Goal: Task Accomplishment & Management: Complete application form

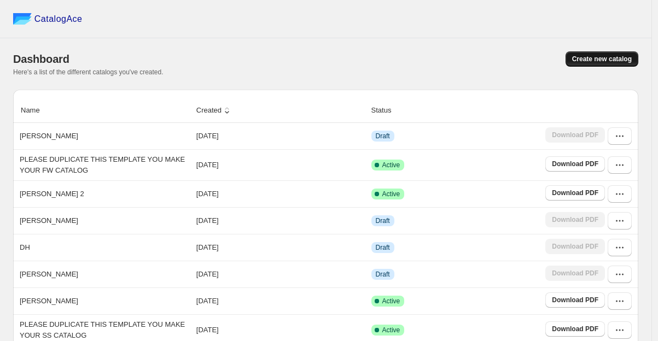
click at [600, 62] on span "Create new catalog" at bounding box center [602, 59] width 60 height 9
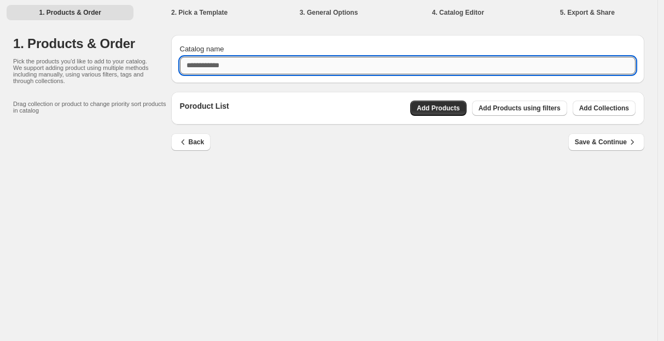
click at [262, 62] on input "Catalog name" at bounding box center [408, 66] width 456 height 18
type input "*********"
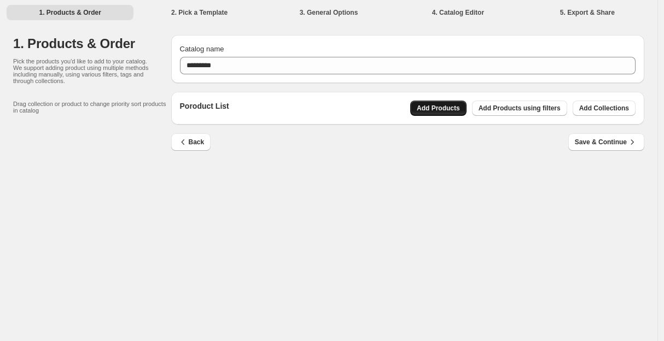
click at [442, 112] on span "Add Products" at bounding box center [438, 108] width 43 height 9
click at [614, 140] on span "Save & Continue" at bounding box center [606, 142] width 63 height 11
click at [613, 142] on span "Save & Continue" at bounding box center [606, 142] width 63 height 11
click at [439, 113] on button "Add Products" at bounding box center [438, 108] width 56 height 15
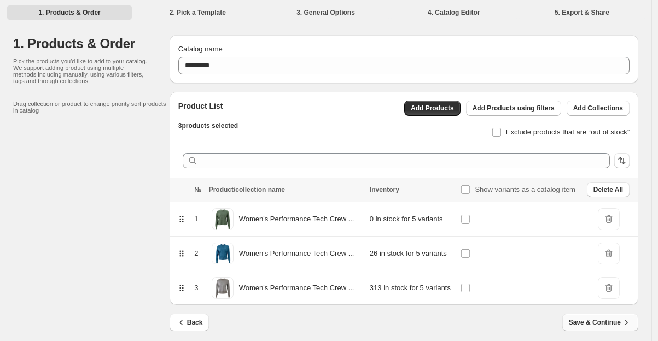
click at [620, 324] on span "Save & Continue" at bounding box center [600, 322] width 63 height 11
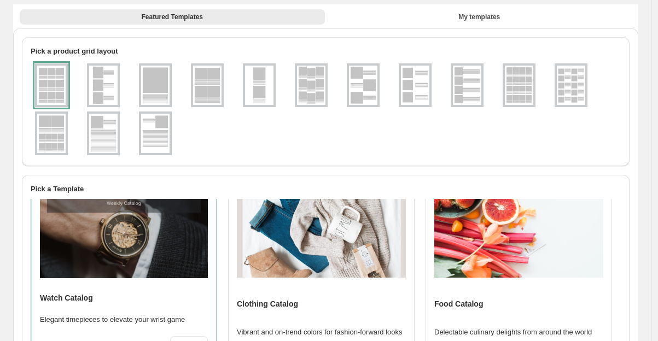
scroll to position [24, 0]
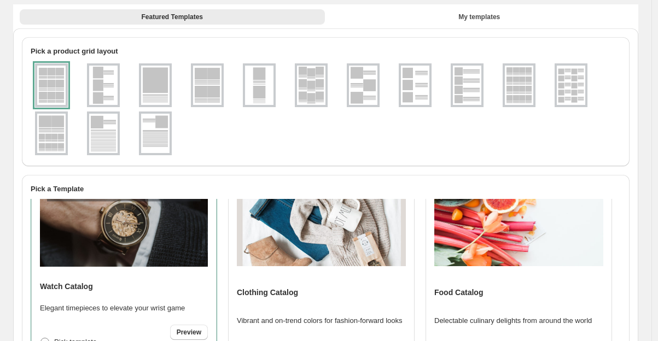
click at [310, 242] on img at bounding box center [321, 225] width 169 height 82
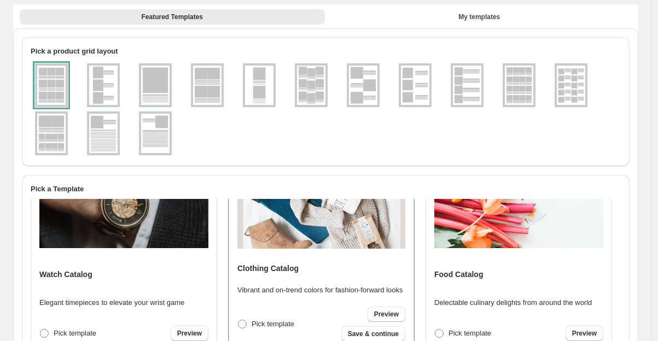
scroll to position [60, 0]
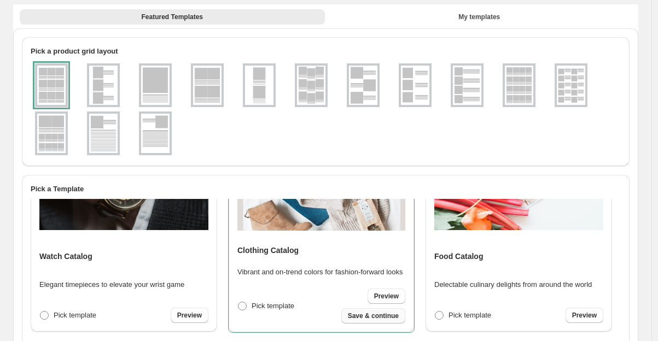
click at [381, 318] on span "Save & continue" at bounding box center [373, 316] width 51 height 9
select select "**********"
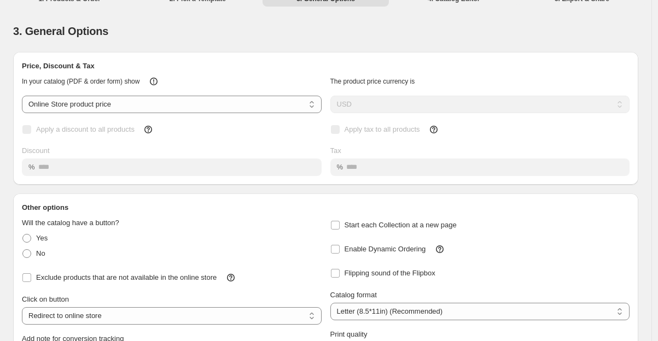
scroll to position [24, 0]
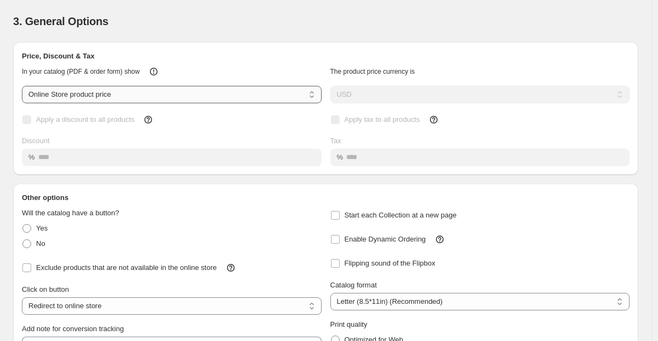
select select "****"
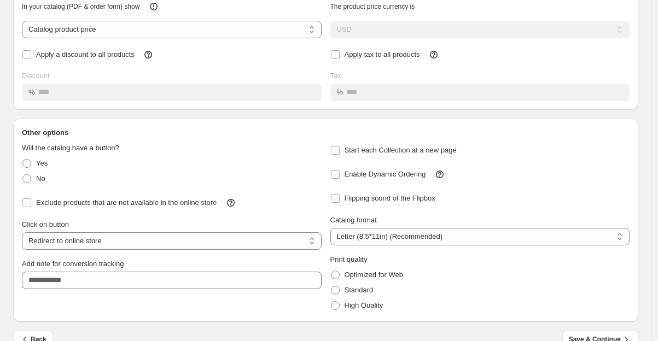
scroll to position [130, 0]
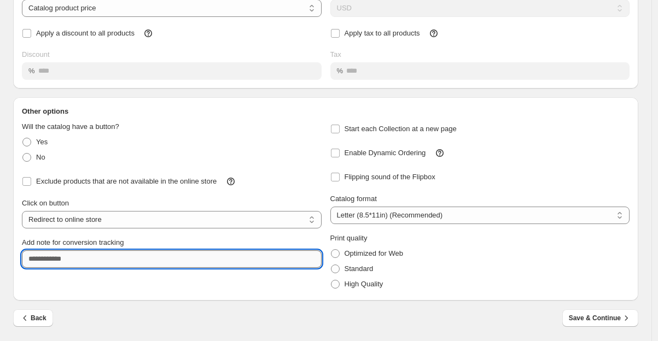
click at [109, 258] on input "Add note for conversion tracking" at bounding box center [172, 260] width 300 height 18
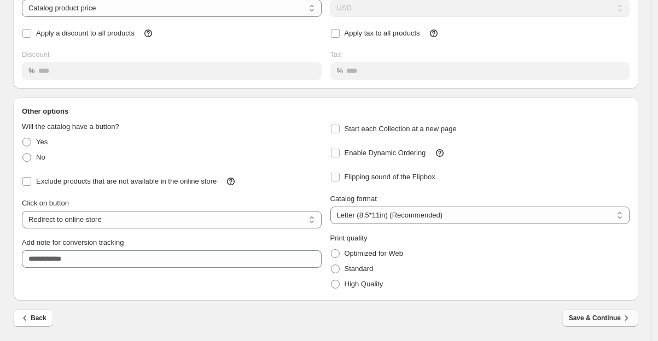
click at [618, 318] on span "Save & Continue" at bounding box center [600, 318] width 63 height 11
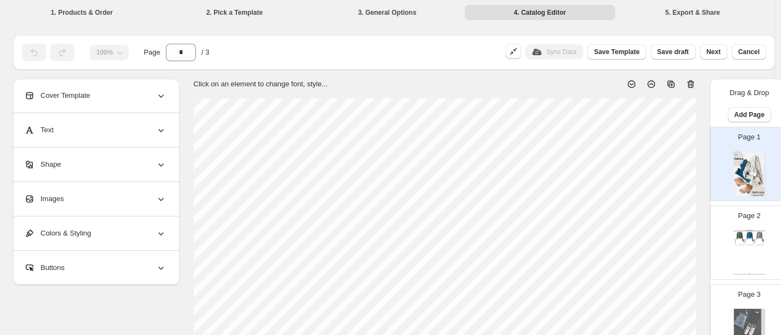
scroll to position [118, 0]
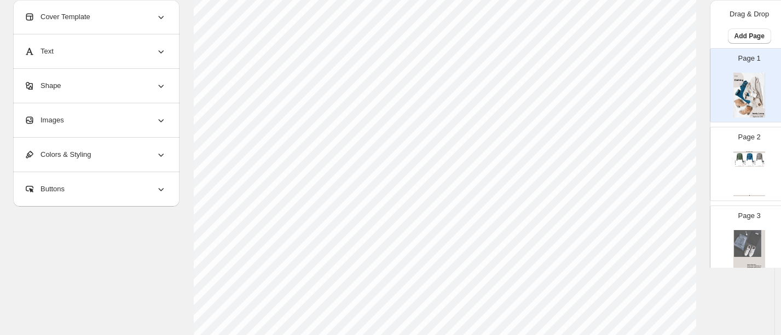
click at [658, 164] on div "Clothing Catalog Women's Performance Tech Crew Neck 1.0 - Black Forest - XS Wom…" at bounding box center [749, 174] width 32 height 45
type input "*"
select select "**********"
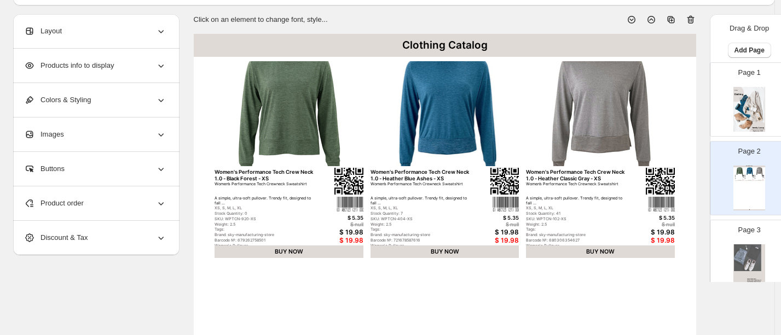
scroll to position [55, 0]
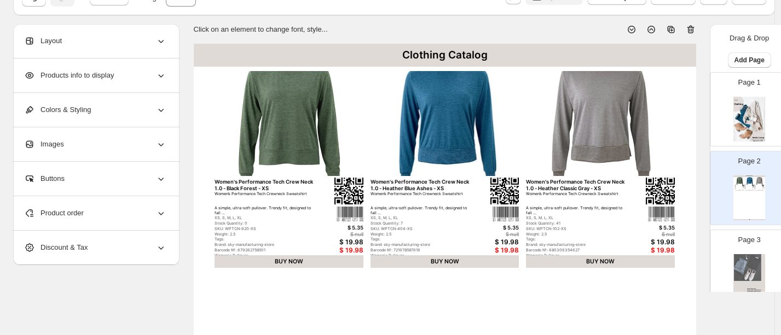
click at [159, 178] on icon at bounding box center [160, 178] width 11 height 11
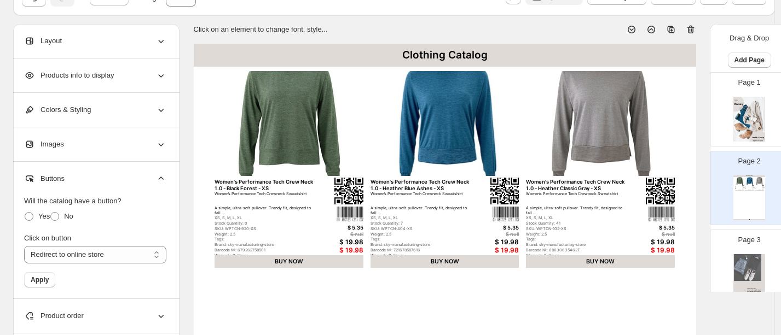
click at [159, 178] on icon at bounding box center [160, 178] width 11 height 11
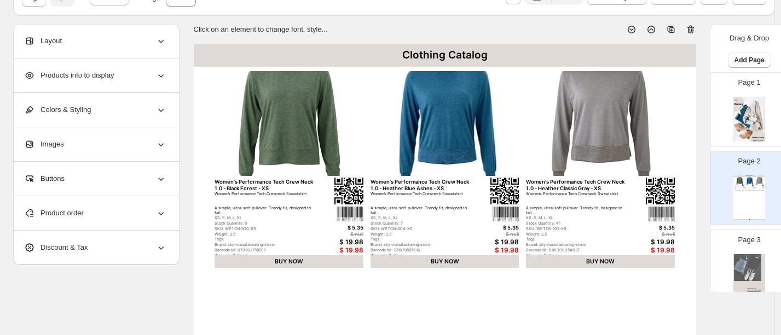
click at [159, 146] on icon at bounding box center [160, 144] width 11 height 11
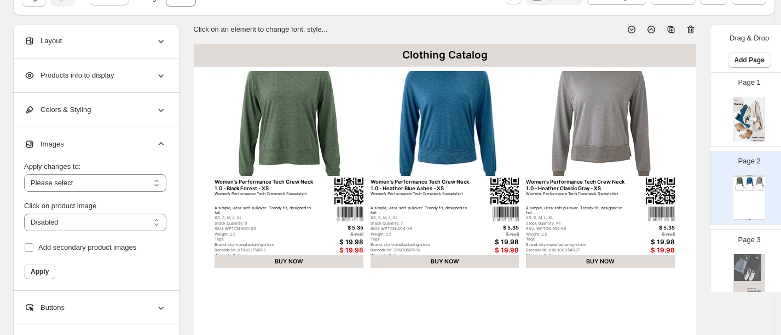
click at [161, 114] on icon at bounding box center [160, 110] width 11 height 11
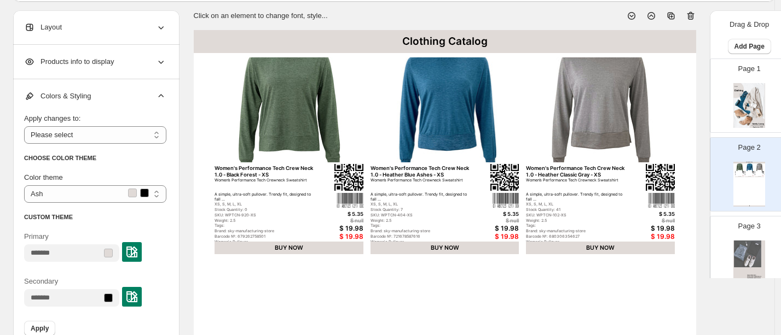
scroll to position [66, 0]
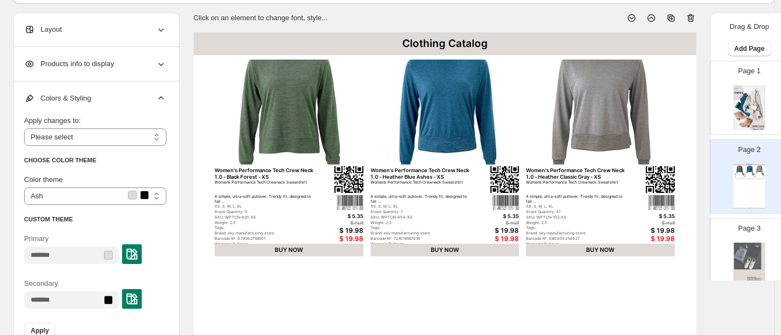
click at [164, 66] on icon at bounding box center [160, 64] width 11 height 11
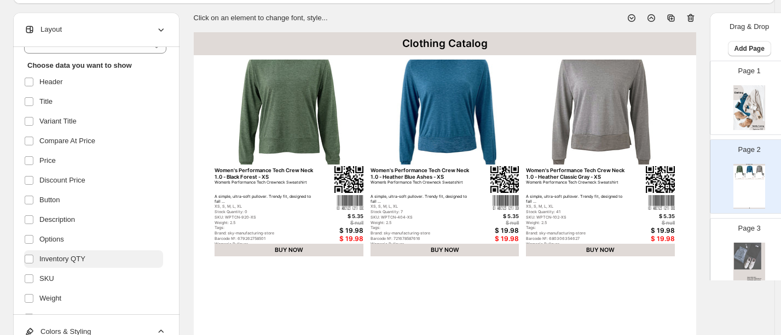
scroll to position [233, 0]
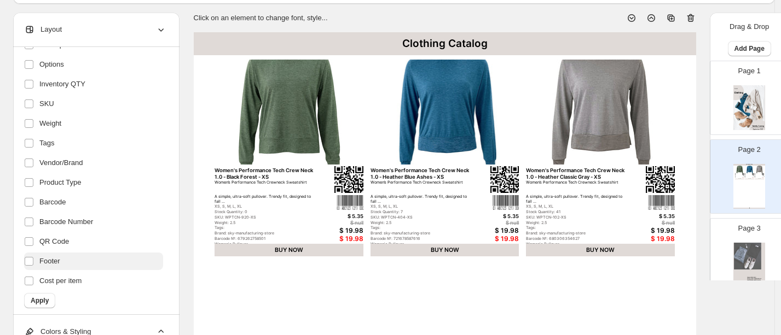
click at [50, 261] on span "Footer" at bounding box center [49, 261] width 21 height 11
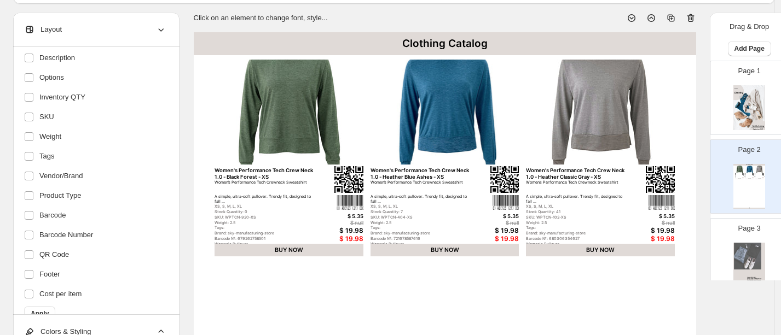
click at [30, 276] on div "**********" at bounding box center [96, 181] width 166 height 268
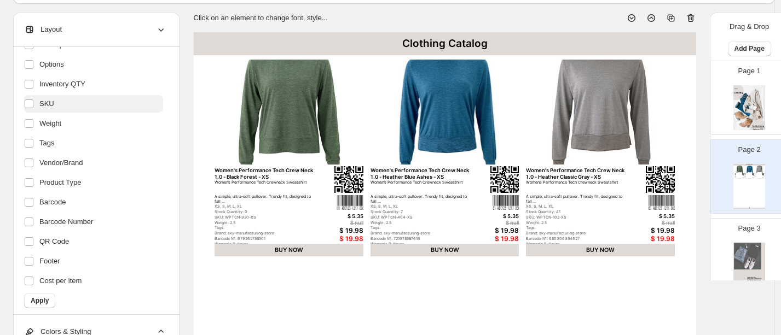
scroll to position [150, 0]
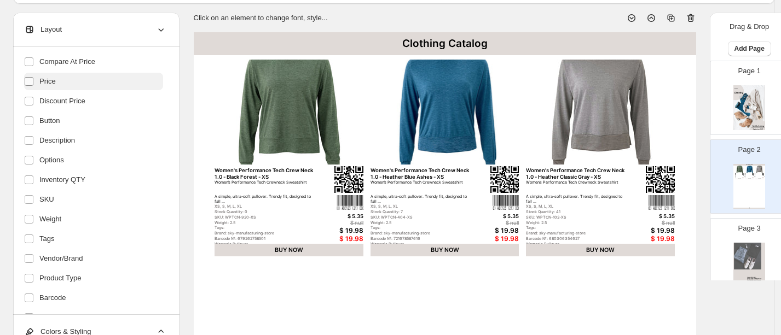
click at [31, 86] on label at bounding box center [31, 81] width 14 height 14
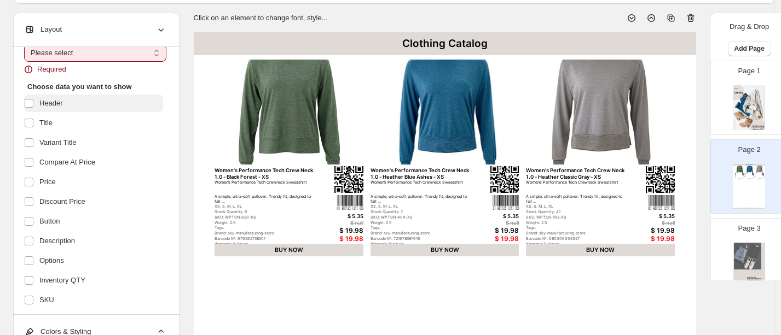
scroll to position [34, 0]
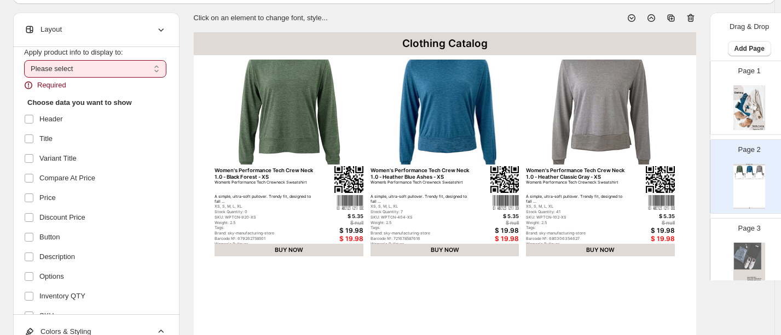
select select "*********"
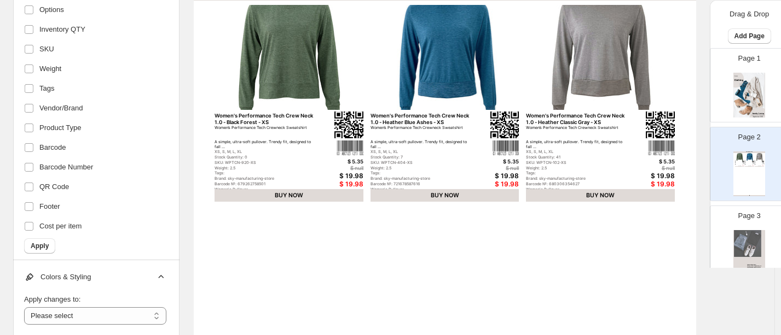
scroll to position [123, 0]
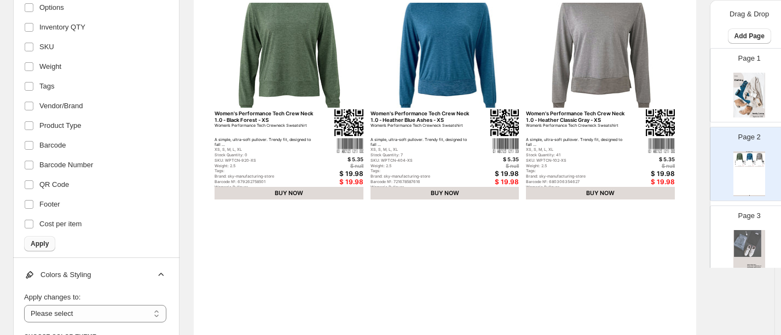
click at [42, 243] on span "Apply" at bounding box center [40, 244] width 18 height 9
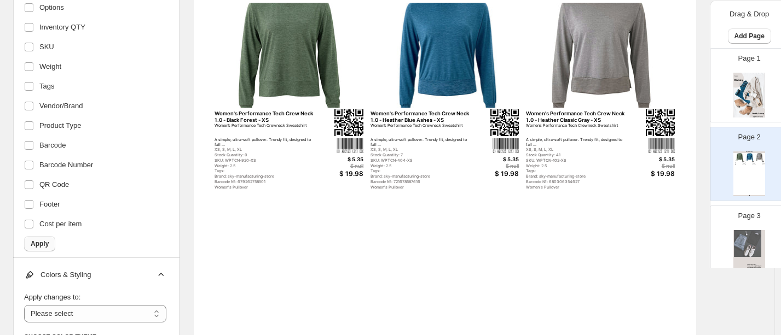
click at [45, 240] on span "Apply" at bounding box center [40, 244] width 18 height 9
click at [38, 240] on button "Apply" at bounding box center [39, 243] width 31 height 15
click at [45, 241] on span "Apply" at bounding box center [40, 244] width 18 height 9
click at [36, 247] on span "Apply" at bounding box center [40, 244] width 18 height 9
click at [41, 240] on button "Apply" at bounding box center [39, 243] width 31 height 15
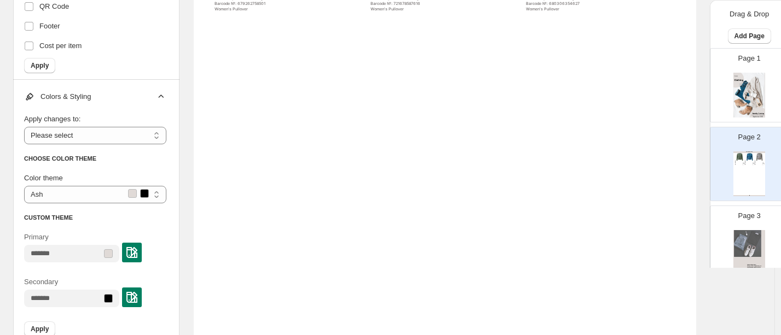
scroll to position [0, 0]
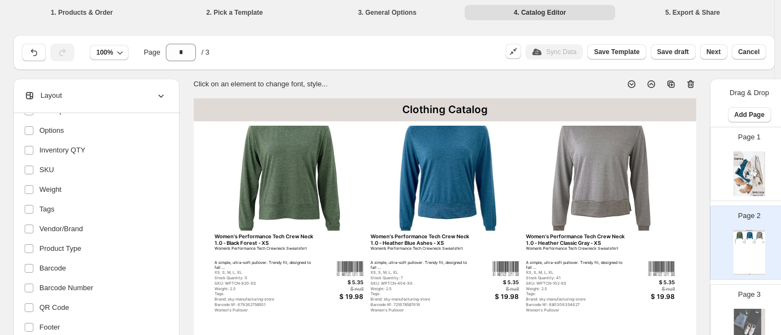
click at [456, 188] on img at bounding box center [444, 179] width 149 height 106
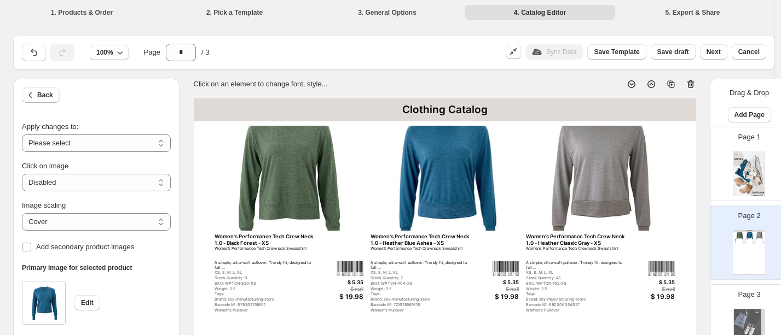
click at [455, 192] on img at bounding box center [444, 179] width 149 height 106
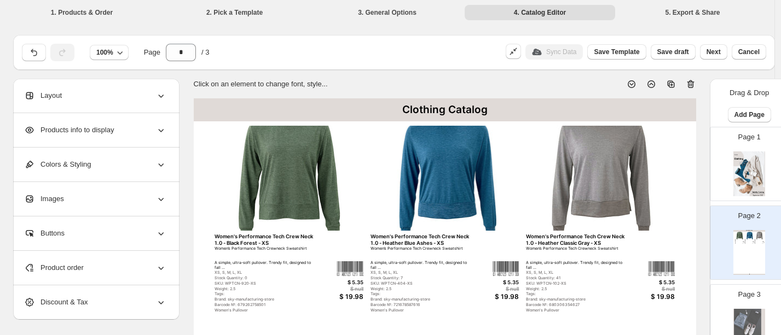
click at [455, 194] on img at bounding box center [444, 179] width 149 height 106
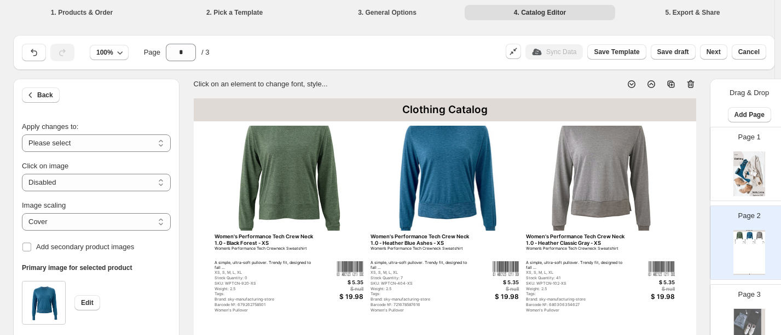
click at [658, 250] on div "Clothing Catalog Women's Performance Tech Crew Neck 1.0 - Black Forest - XS Wom…" at bounding box center [749, 252] width 32 height 45
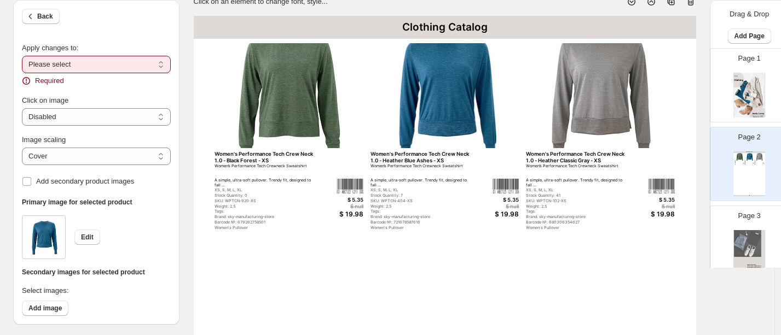
select select "**********"
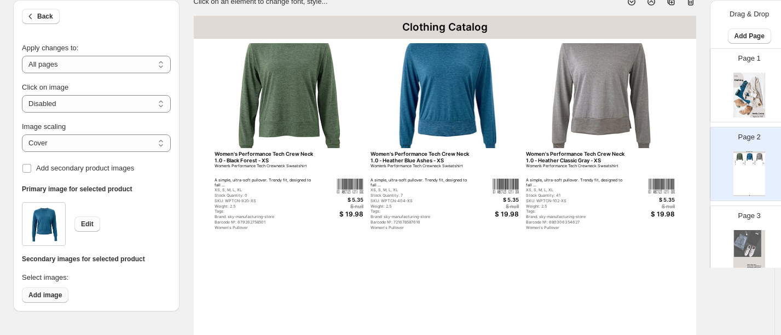
click at [52, 293] on span "Add image" at bounding box center [44, 295] width 33 height 9
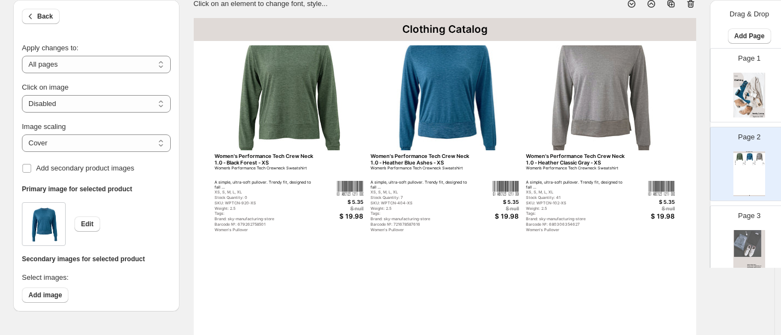
click at [161, 323] on div "**********" at bounding box center [387, 333] width 748 height 670
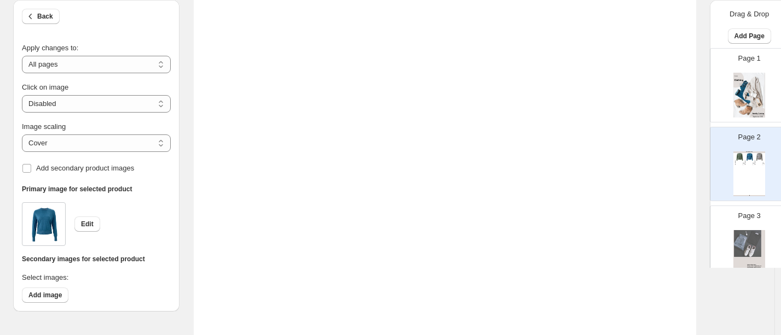
scroll to position [458, 0]
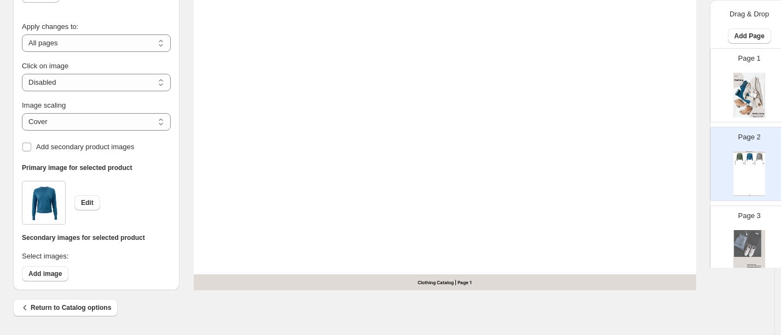
click at [143, 234] on h6 "Secondary images for selected product" at bounding box center [96, 238] width 149 height 9
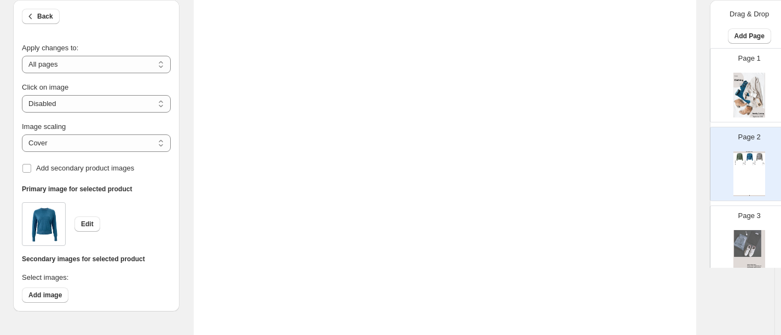
scroll to position [369, 0]
click at [48, 15] on span "Back" at bounding box center [45, 16] width 16 height 9
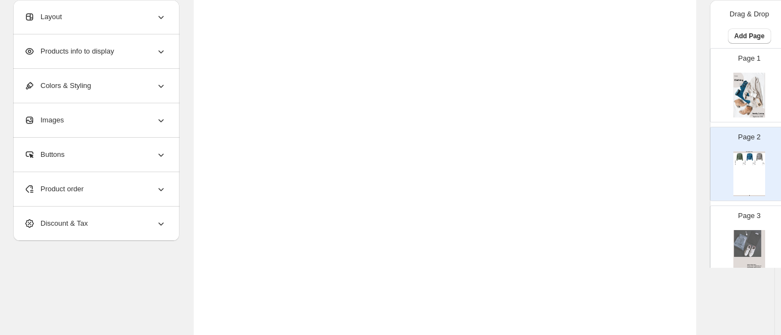
click at [658, 252] on img at bounding box center [749, 252] width 32 height 45
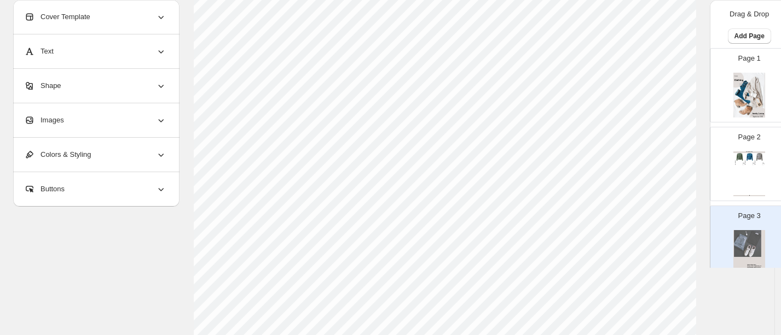
scroll to position [25, 0]
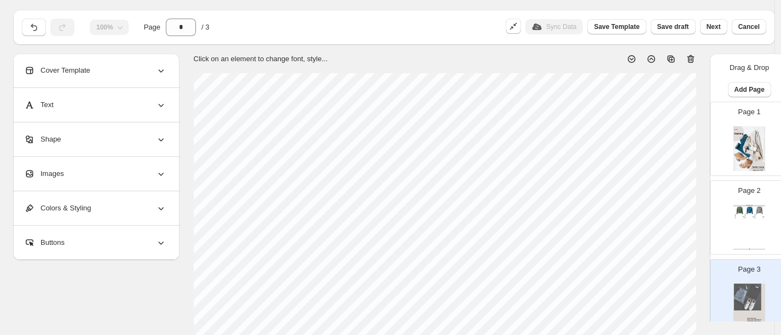
click at [658, 206] on div "Clothing Catalog" at bounding box center [749, 206] width 32 height 2
type input "*"
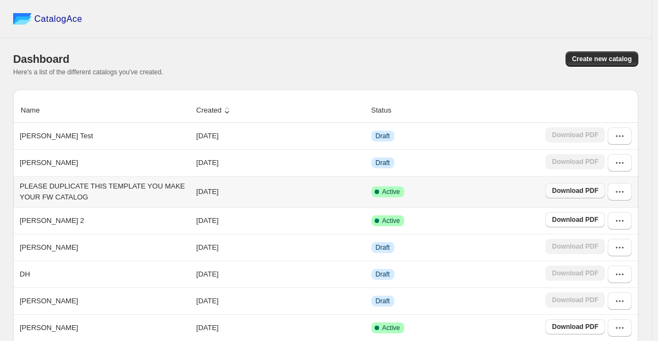
click at [570, 190] on span "Download PDF" at bounding box center [575, 191] width 47 height 9
